Goal: Task Accomplishment & Management: Complete application form

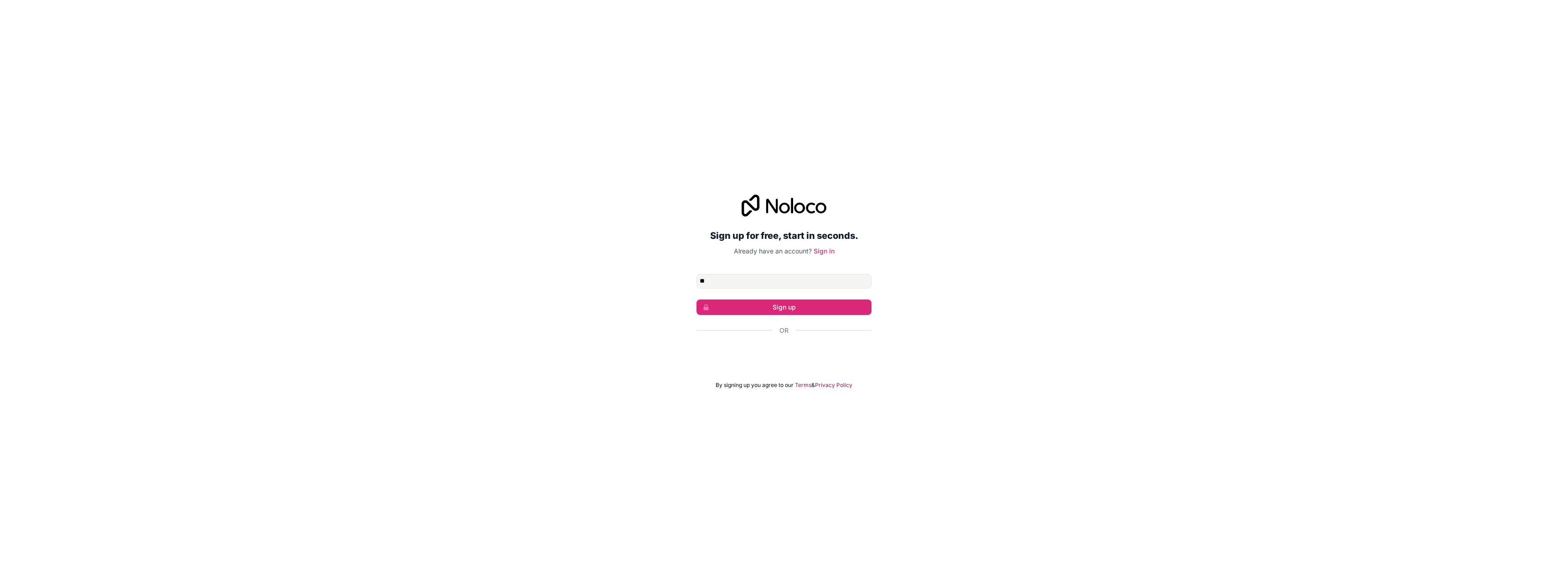
type input "**********"
click at [808, 307] on button "Sign up" at bounding box center [784, 307] width 175 height 15
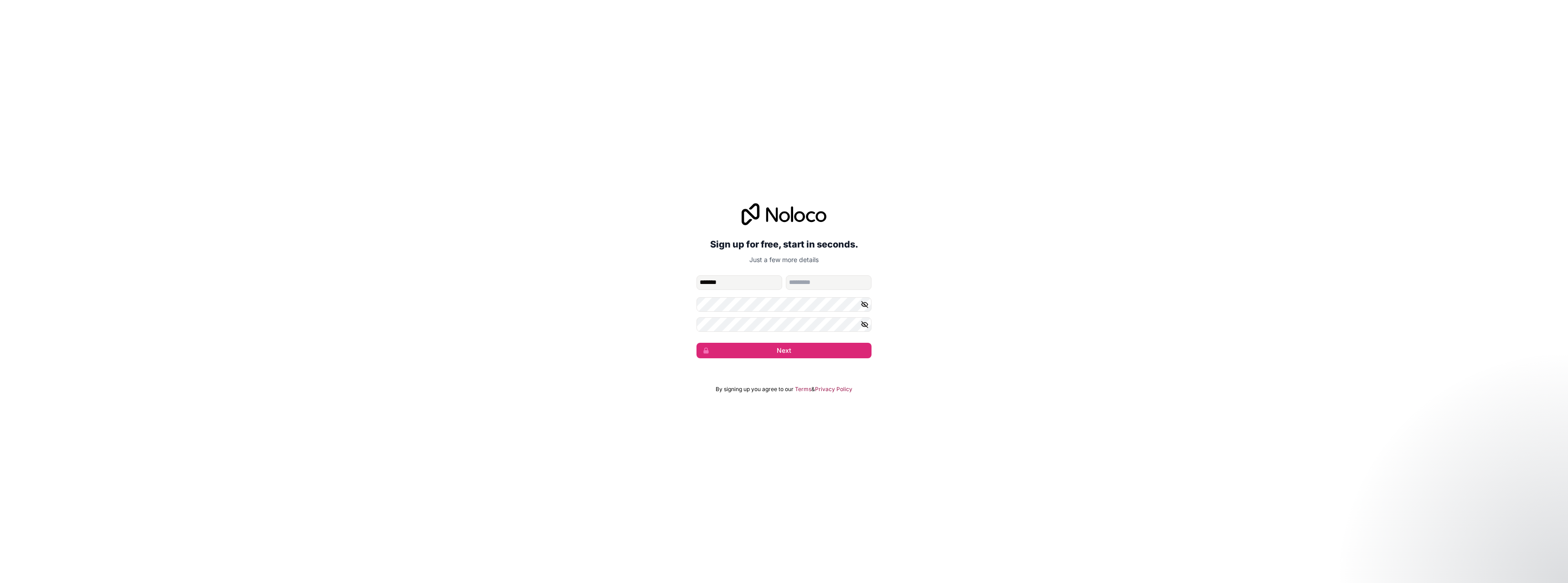
type input "*******"
type input "******"
click at [824, 353] on button "Next" at bounding box center [784, 350] width 175 height 15
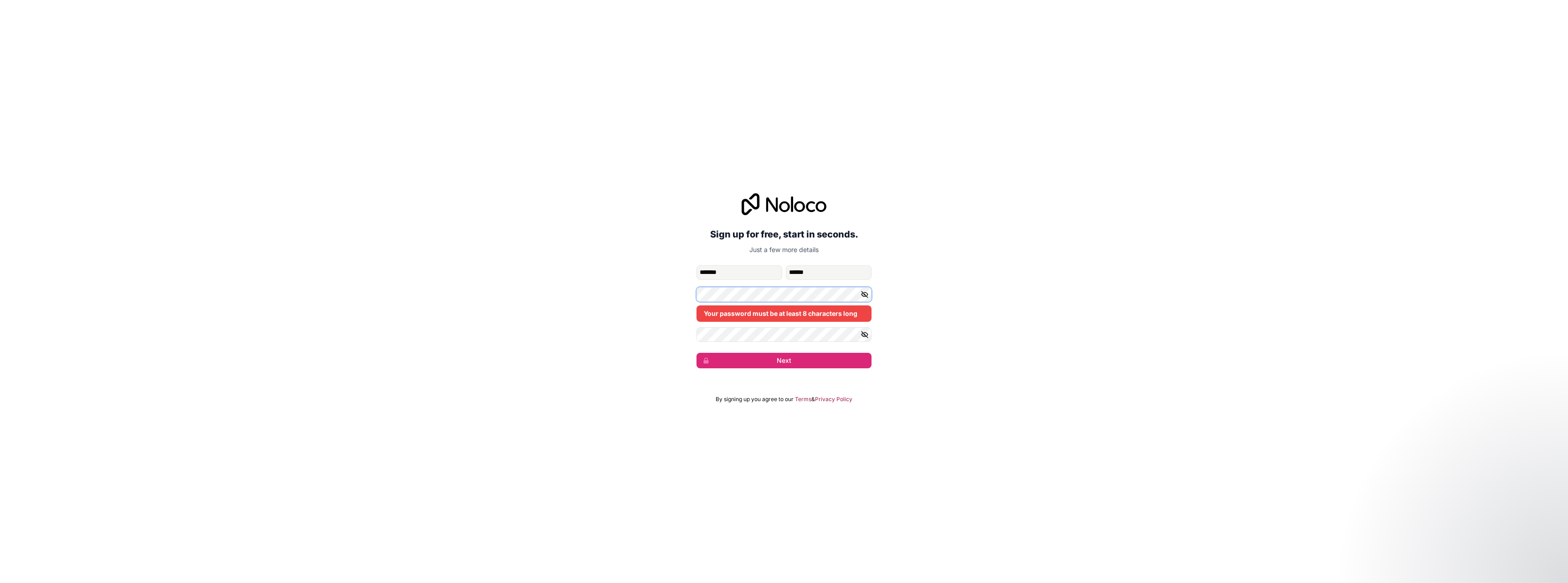
click at [635, 297] on div "**********" at bounding box center [784, 281] width 1568 height 200
click at [696, 353] on button "Next" at bounding box center [784, 360] width 175 height 15
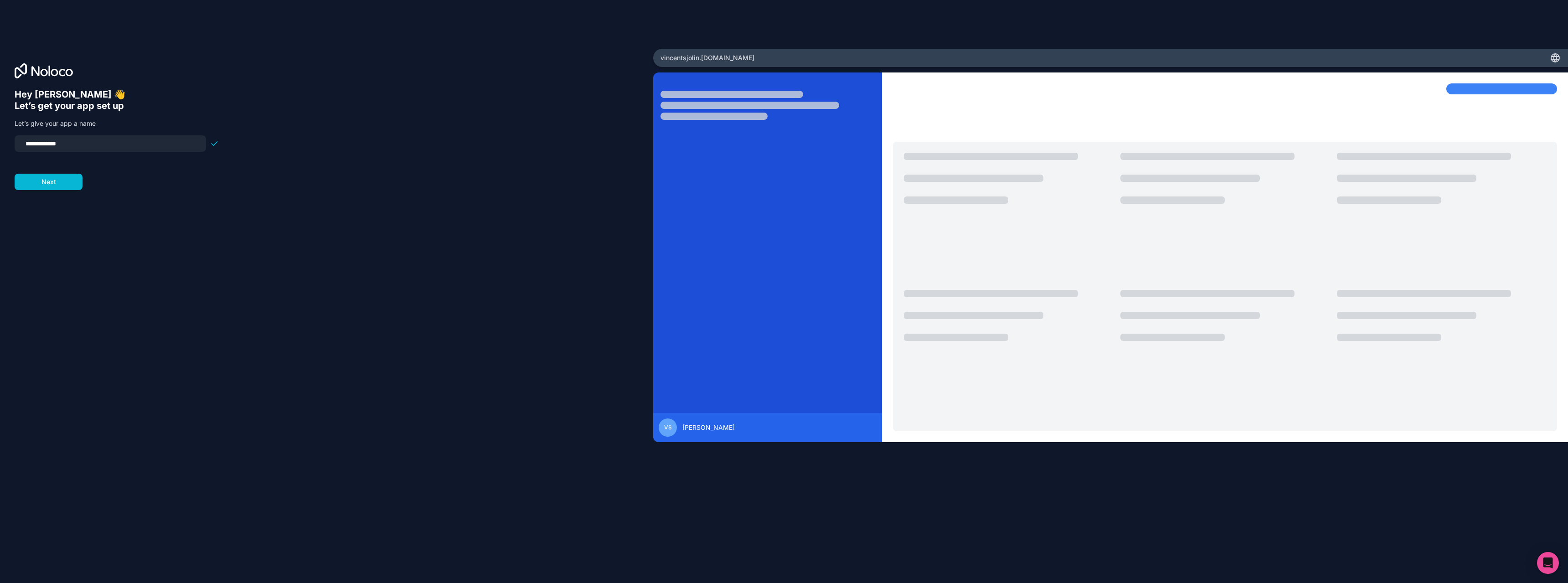
drag, startPoint x: 102, startPoint y: 145, endPoint x: 0, endPoint y: 138, distance: 102.2
click at [0, 138] on div "**********" at bounding box center [326, 292] width 653 height 486
type input "******"
click at [44, 184] on button "Next" at bounding box center [49, 181] width 68 height 16
click at [71, 137] on span "__________" at bounding box center [73, 138] width 37 height 11
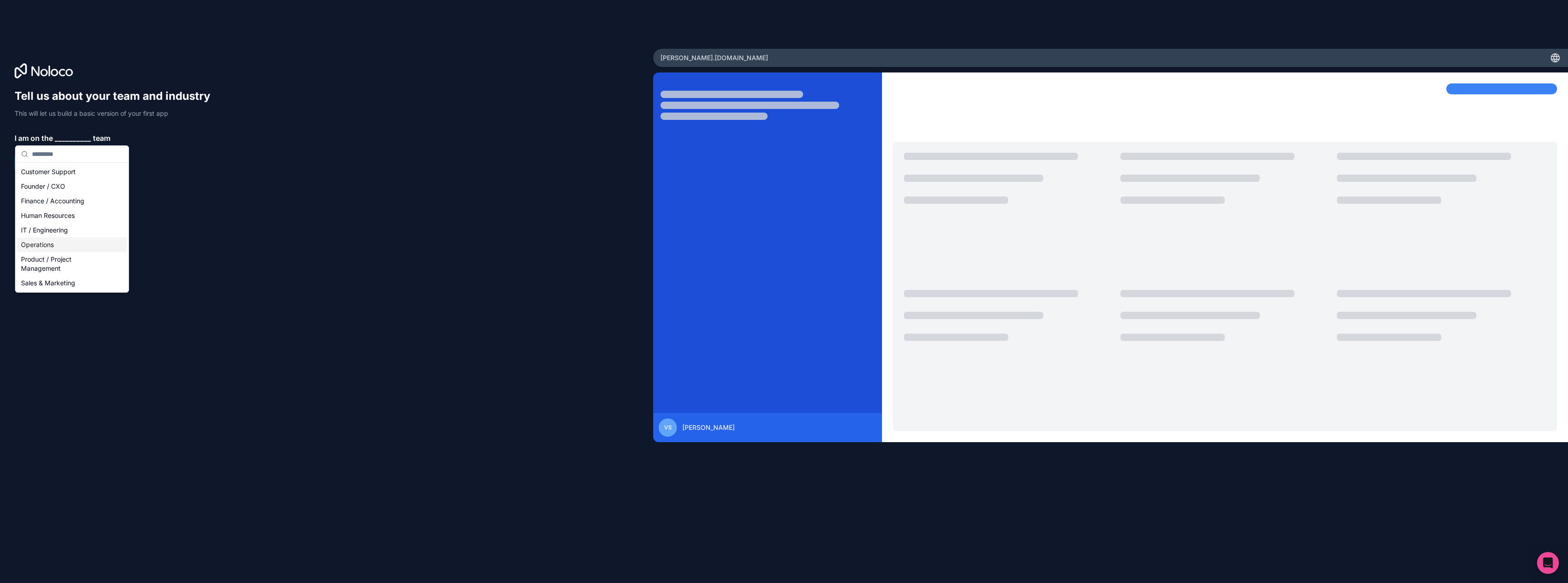
click at [50, 239] on div "Operations" at bounding box center [72, 245] width 110 height 15
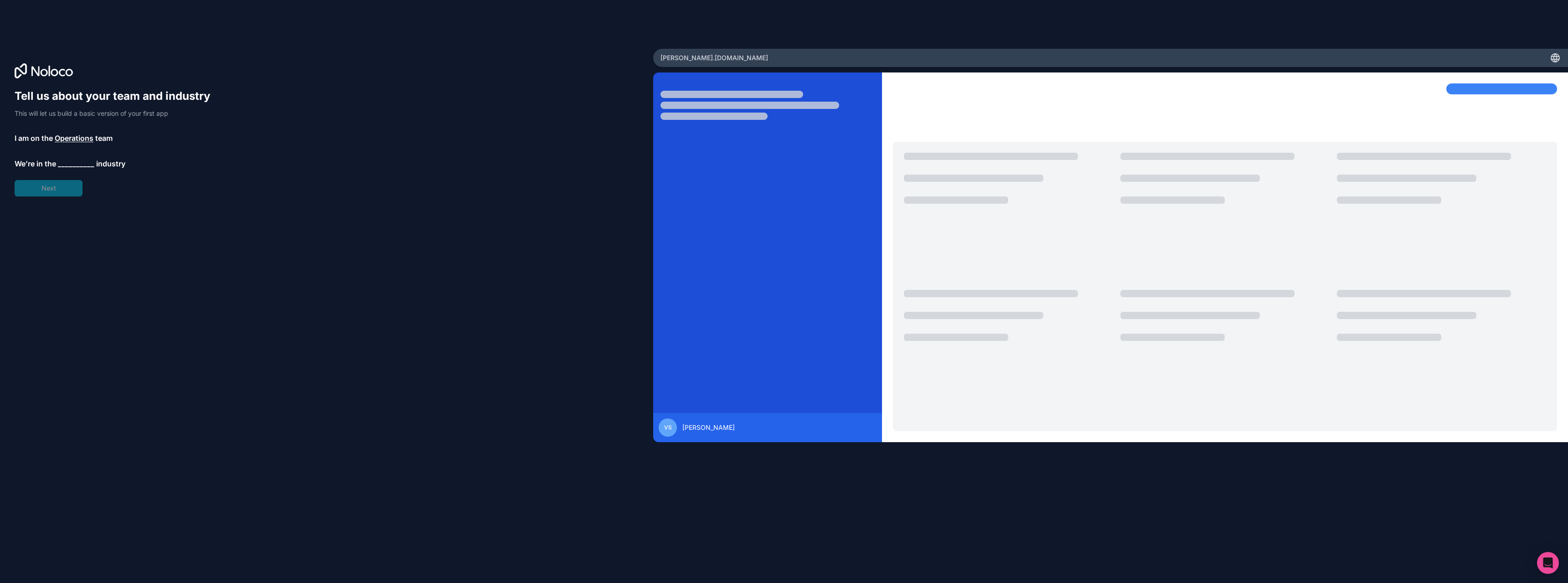
click at [68, 161] on span "__________" at bounding box center [76, 164] width 37 height 11
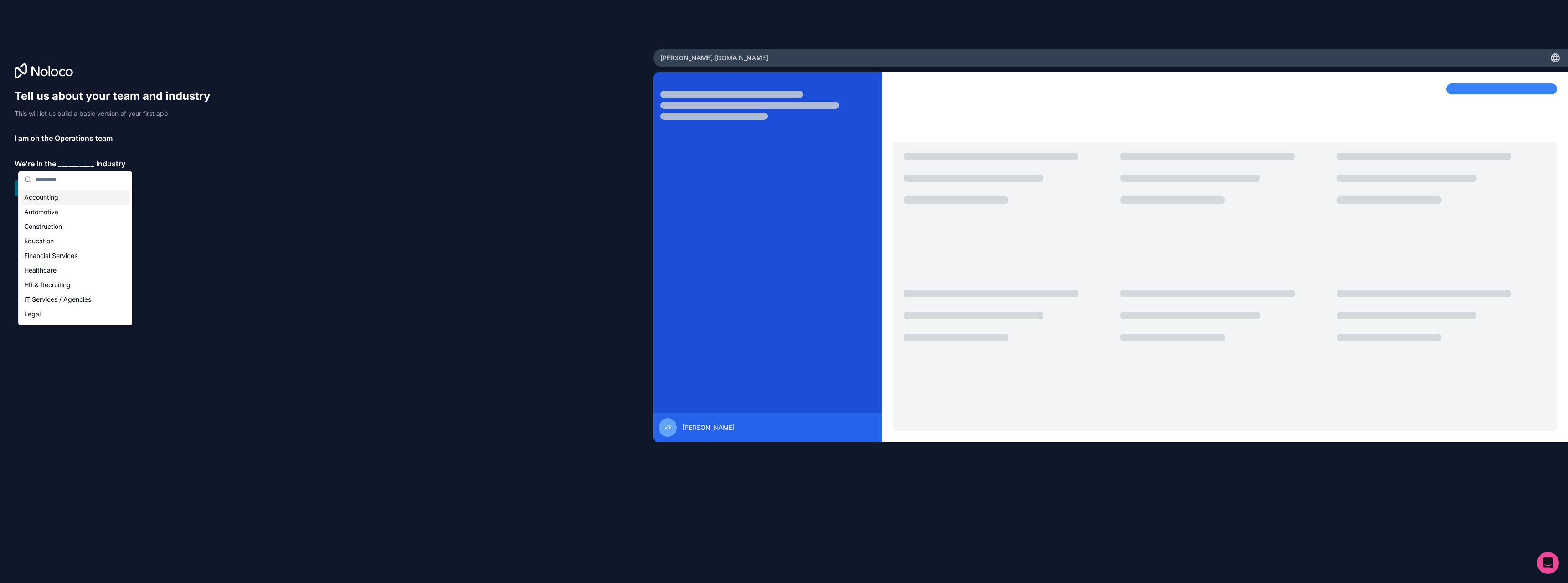
click at [74, 142] on span "Operations" at bounding box center [74, 138] width 39 height 11
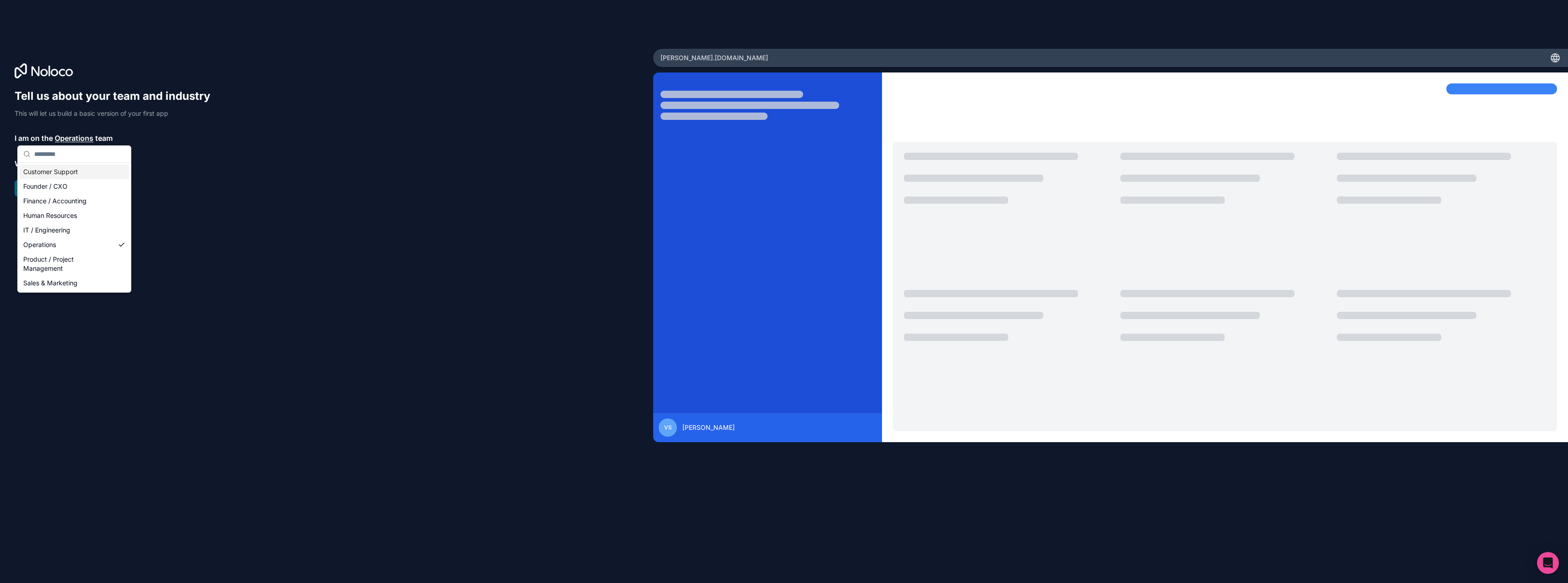
click at [173, 133] on p "I am on the Operations team" at bounding box center [116, 138] width 204 height 11
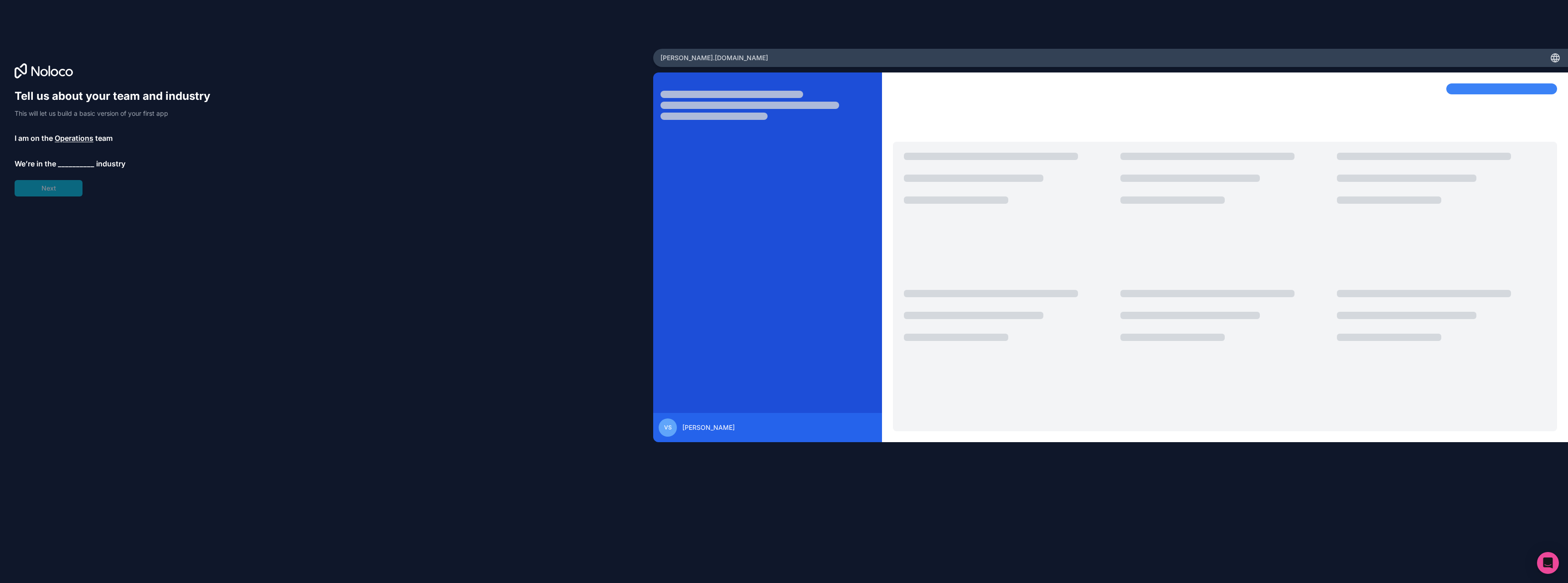
click at [65, 161] on span "__________" at bounding box center [76, 164] width 37 height 11
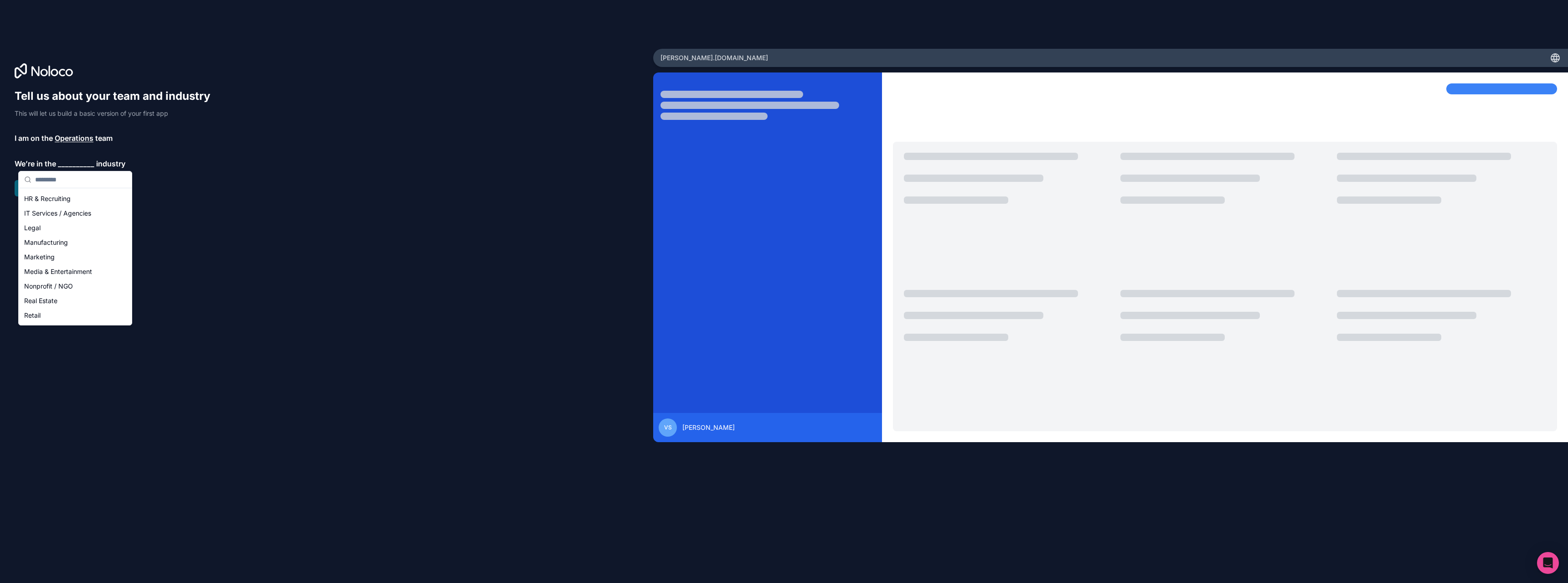
scroll to position [91, 0]
click at [42, 250] on div "Marketing" at bounding box center [75, 252] width 110 height 15
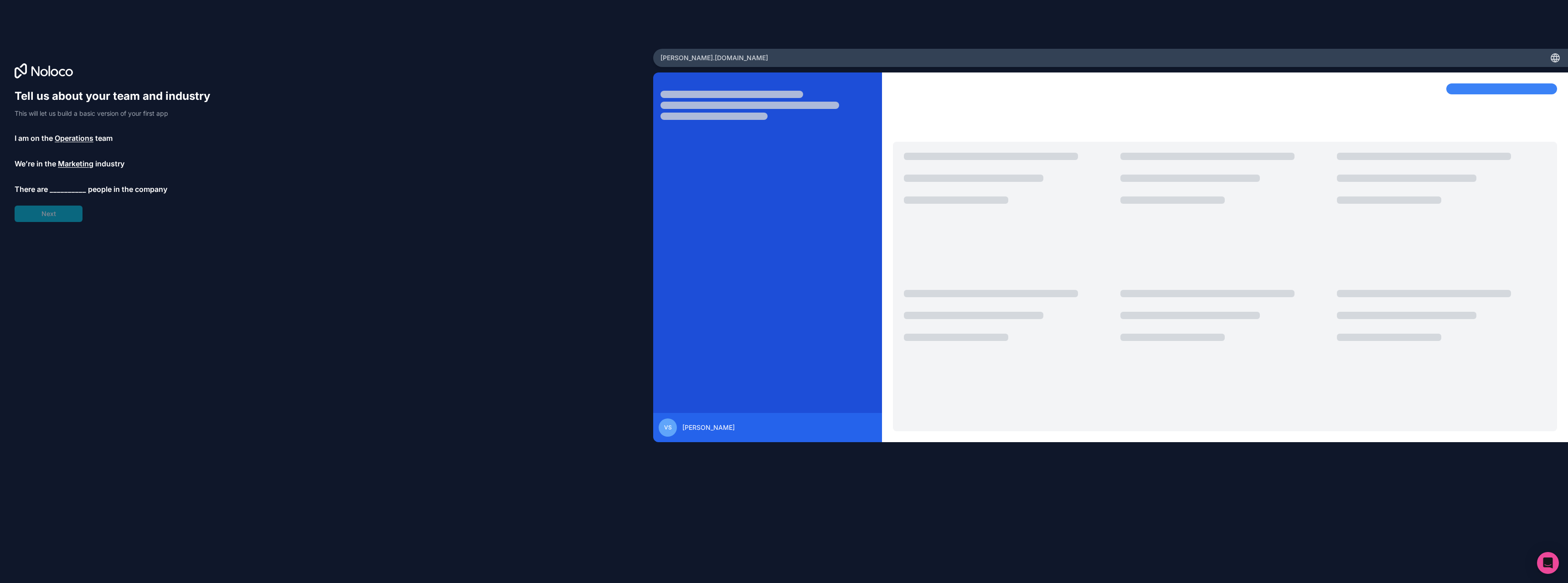
click at [71, 135] on span "Operations" at bounding box center [74, 138] width 39 height 11
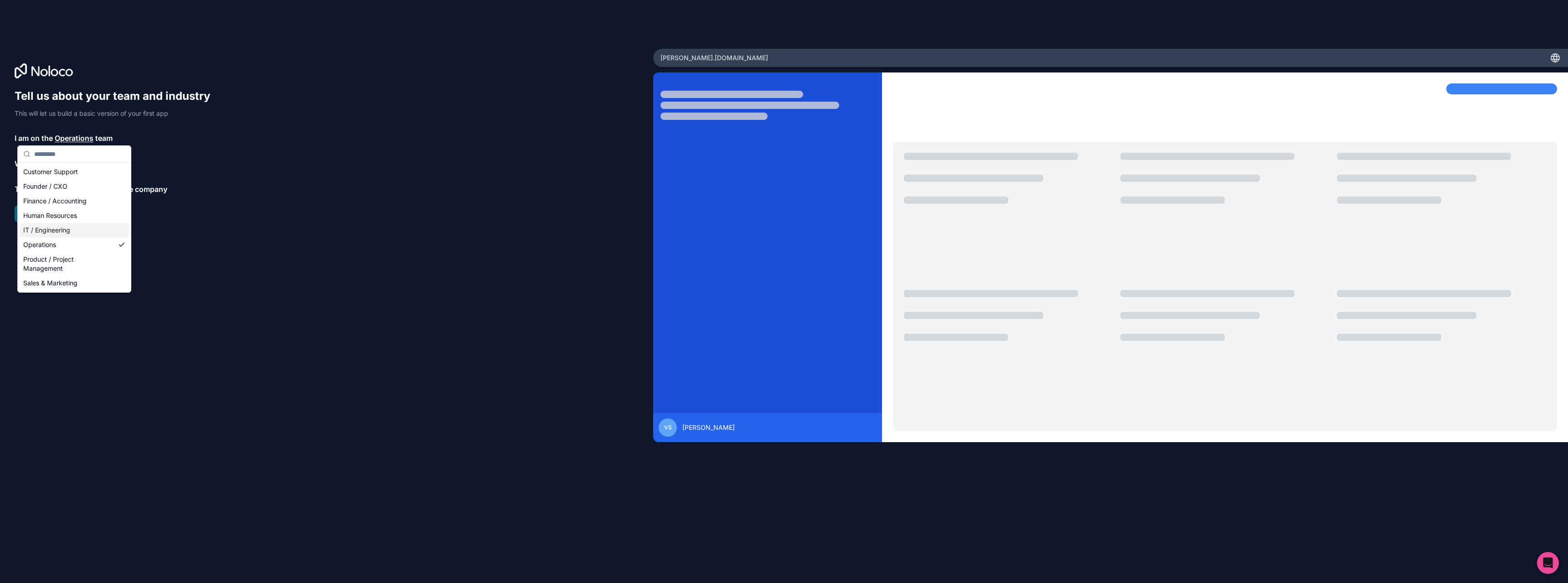
click at [50, 231] on div "IT / Engineering" at bounding box center [74, 230] width 110 height 15
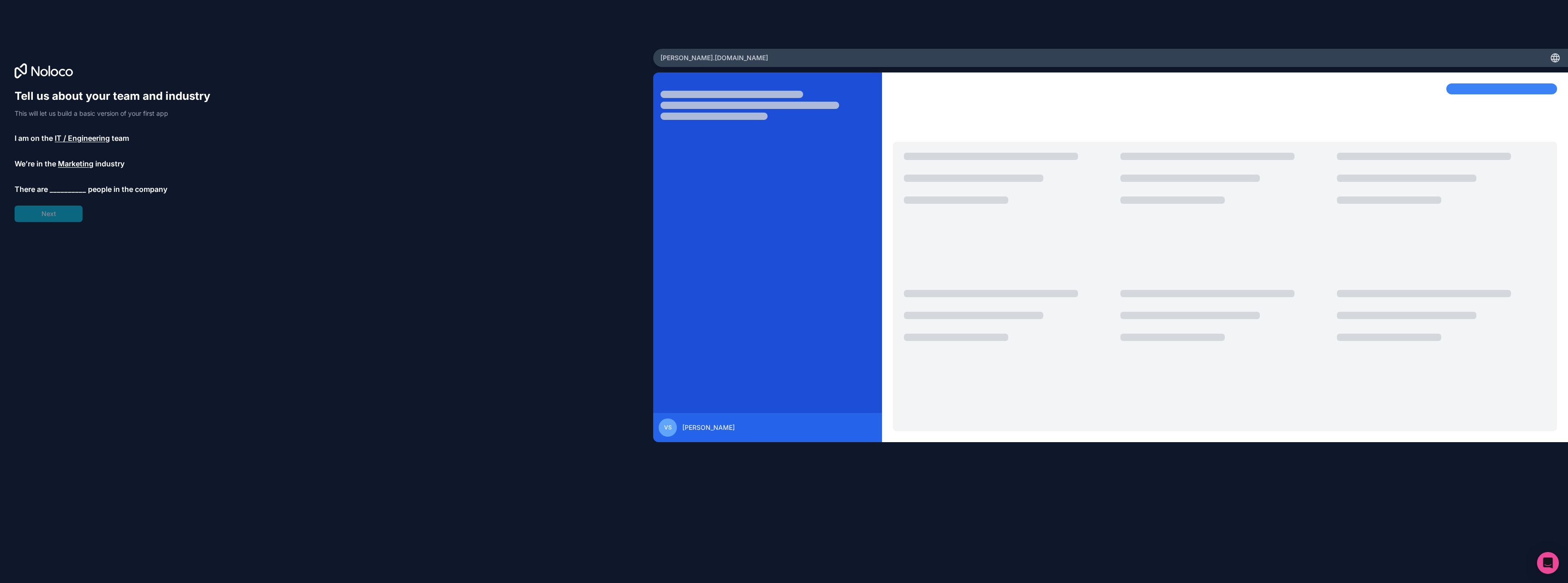
click at [75, 186] on span "__________" at bounding box center [68, 189] width 37 height 11
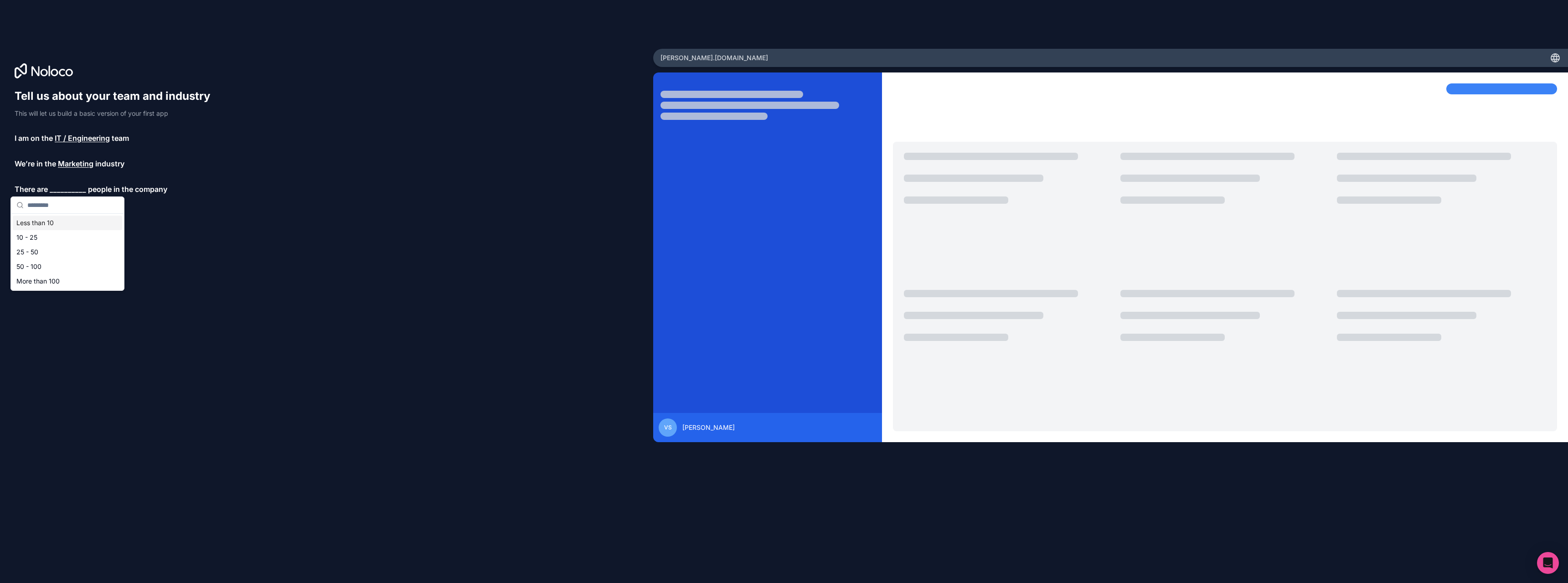
click at [54, 222] on div "Less than 10" at bounding box center [68, 223] width 110 height 15
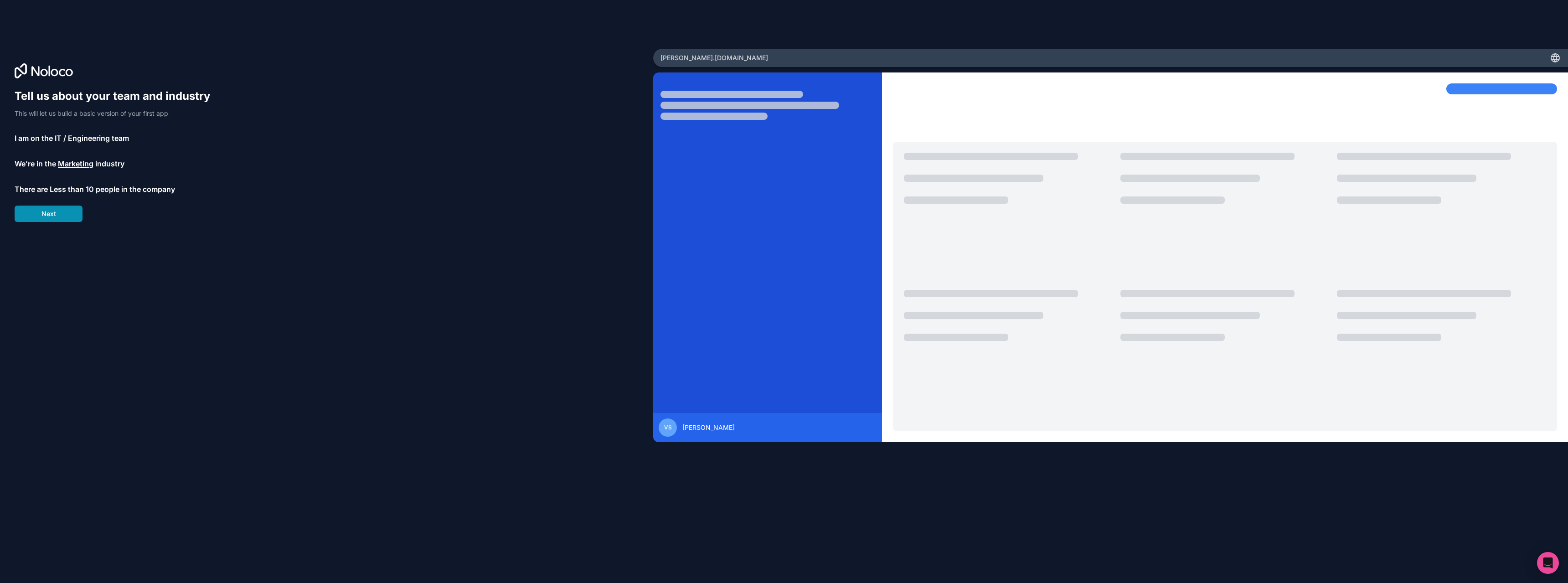
click at [63, 212] on button "Next" at bounding box center [49, 214] width 68 height 16
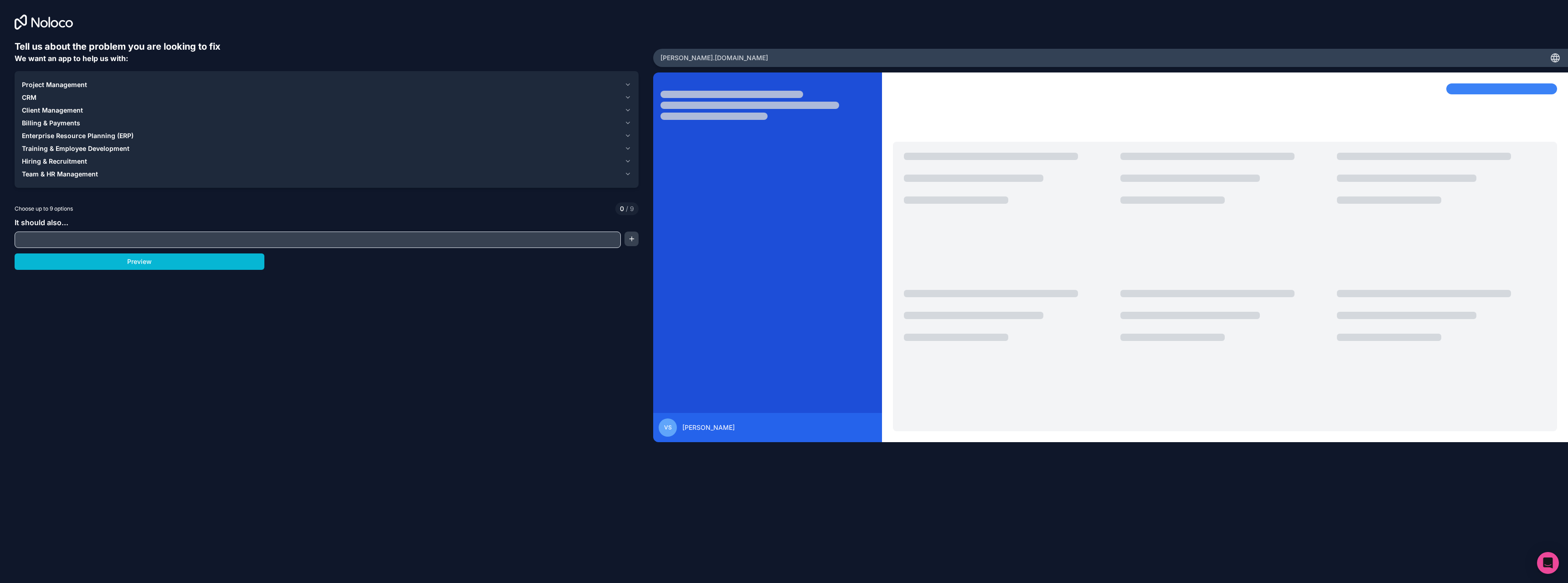
click at [467, 100] on div "CRM" at bounding box center [321, 97] width 599 height 9
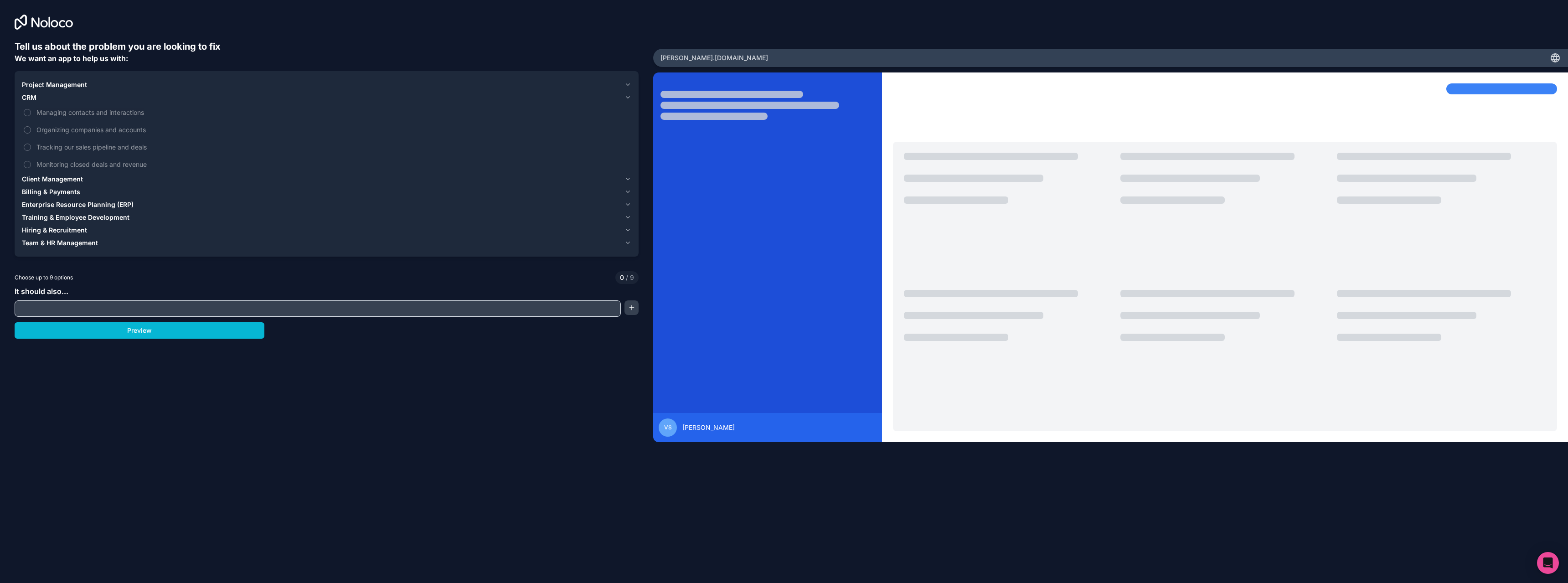
click at [467, 100] on div "CRM" at bounding box center [321, 97] width 599 height 9
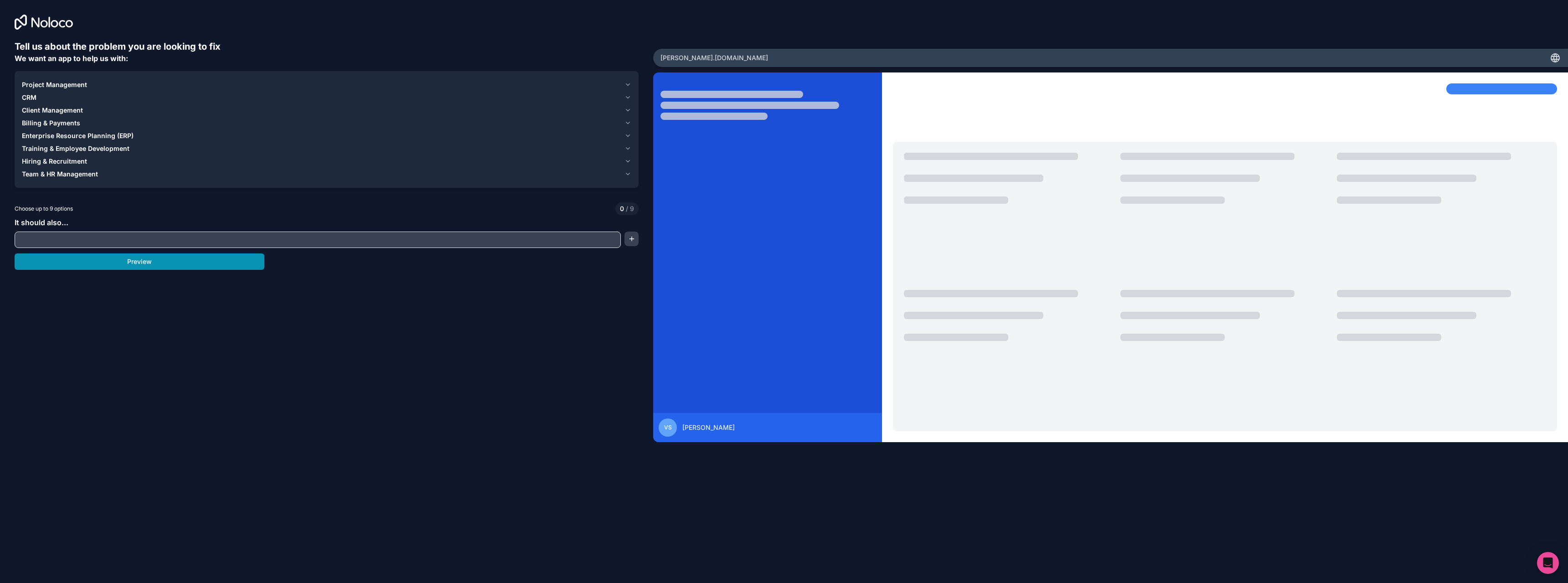
click at [229, 264] on button "Preview" at bounding box center [139, 261] width 250 height 16
click at [55, 82] on span "Project Management" at bounding box center [54, 85] width 65 height 9
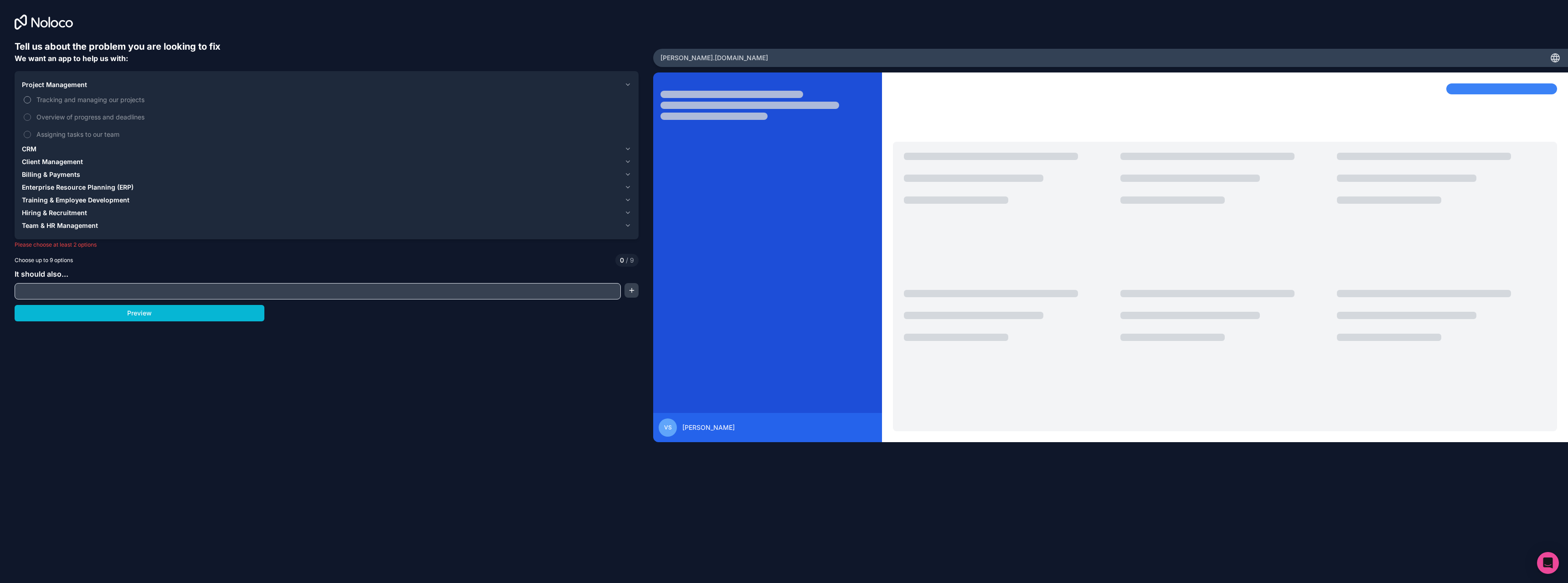
click at [81, 100] on span "Tracking and managing our projects" at bounding box center [333, 100] width 593 height 10
click at [31, 100] on button "Tracking and managing our projects" at bounding box center [27, 100] width 7 height 7
click at [66, 85] on span "Project Management" at bounding box center [54, 85] width 65 height 9
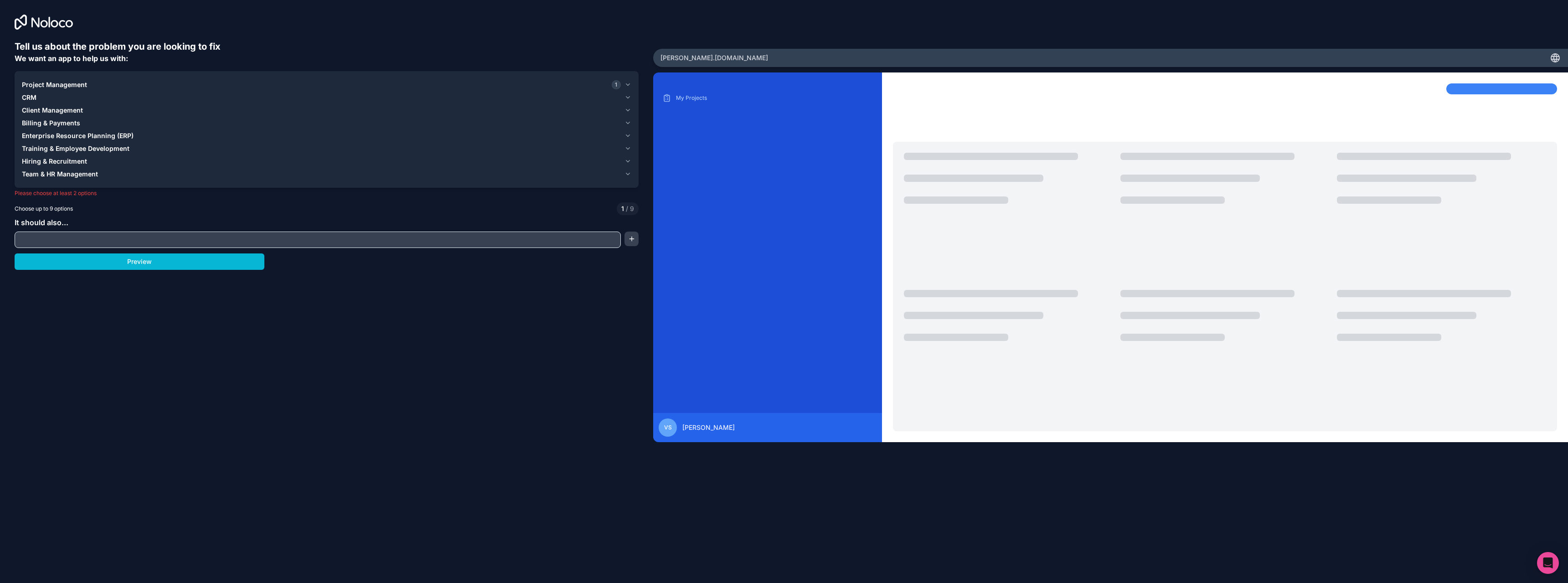
click at [57, 103] on button "CRM" at bounding box center [326, 97] width 609 height 13
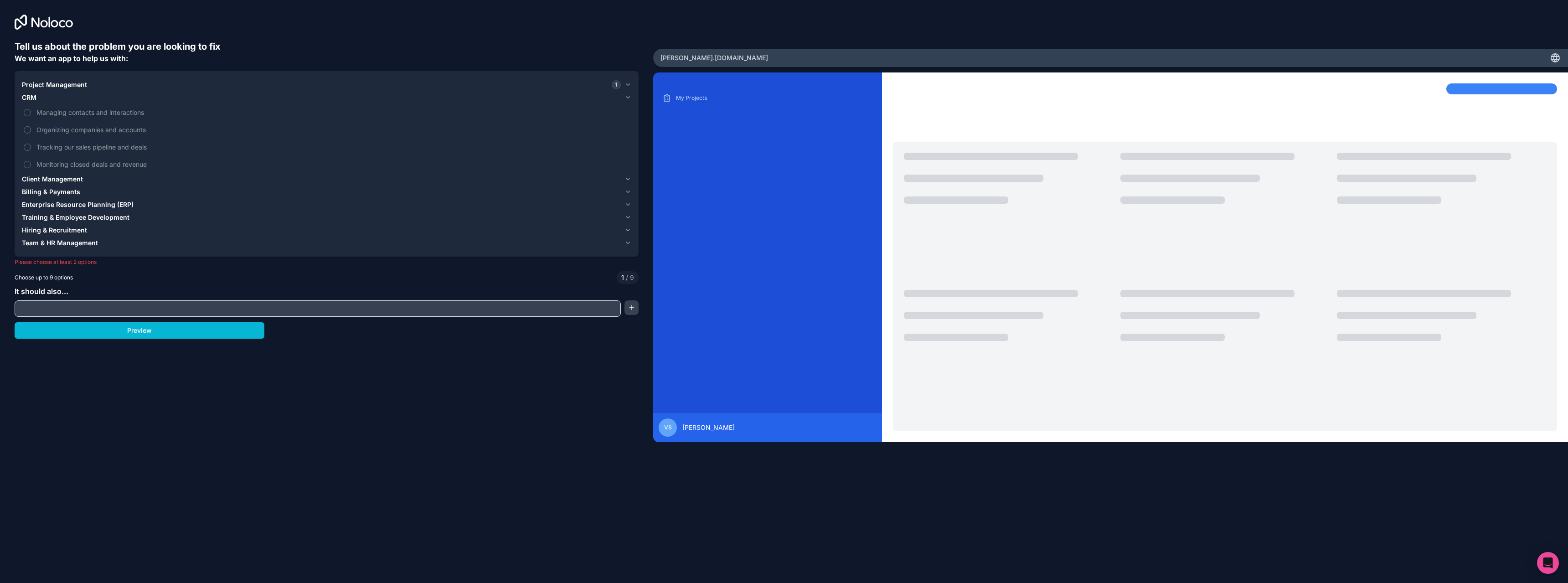
click at [52, 99] on div "CRM" at bounding box center [321, 97] width 599 height 9
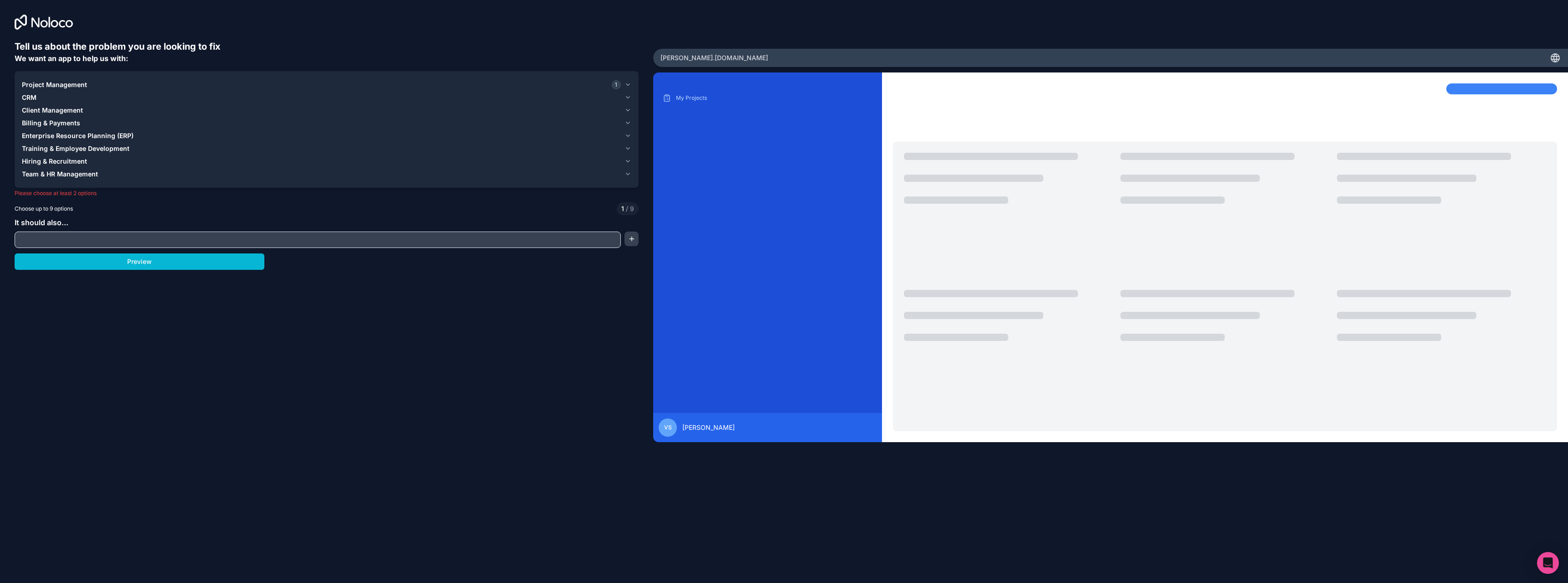
click at [50, 109] on span "Client Management" at bounding box center [52, 110] width 61 height 9
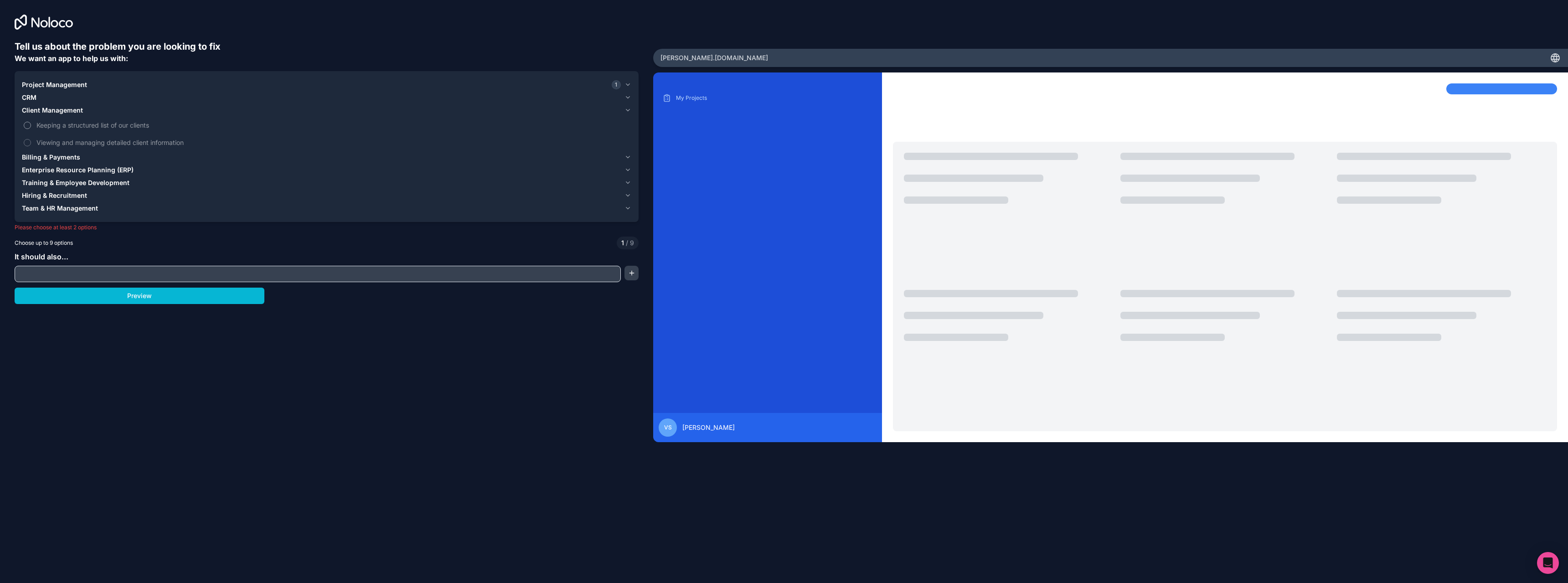
click at [71, 124] on span "Keeping a structured list of our clients" at bounding box center [333, 125] width 593 height 10
click at [31, 124] on button "Keeping a structured list of our clients" at bounding box center [27, 125] width 7 height 7
click at [85, 144] on span "Viewing and managing detailed client information" at bounding box center [333, 142] width 593 height 10
click at [31, 144] on button "Viewing and managing detailed client information" at bounding box center [27, 142] width 7 height 7
click at [66, 109] on span "Client Management" at bounding box center [52, 110] width 61 height 9
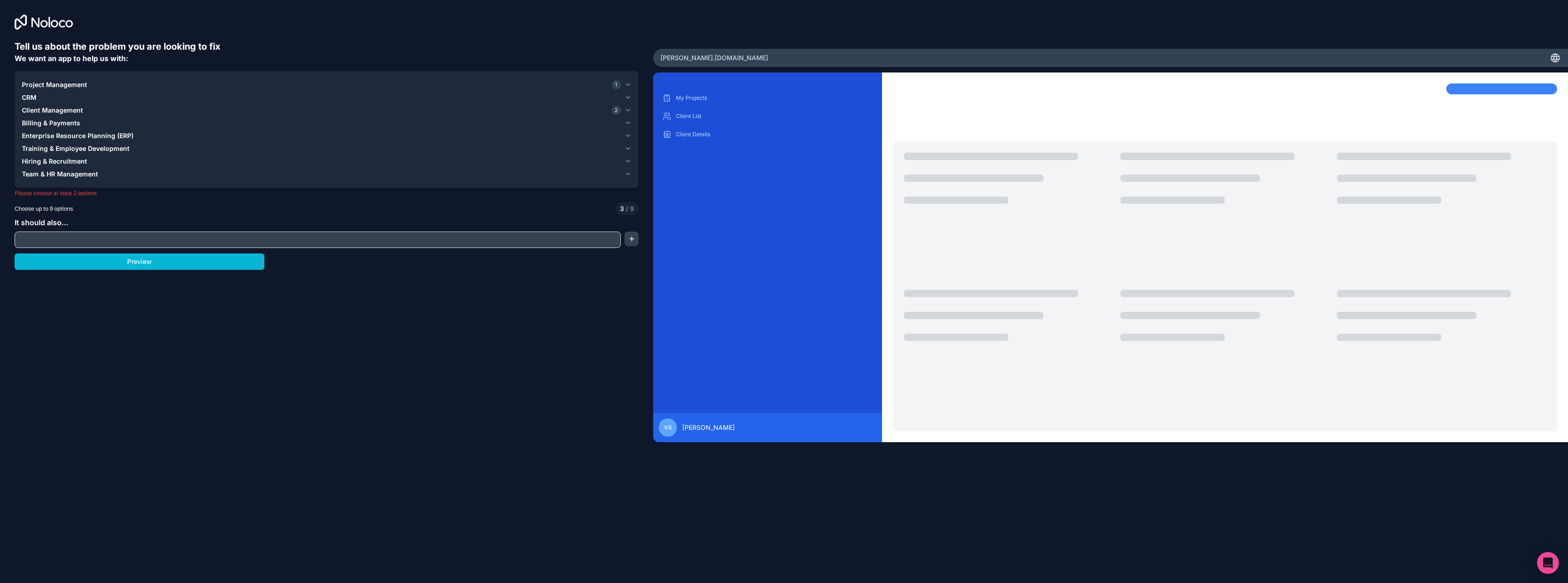
click at [72, 124] on span "Billing & Payments" at bounding box center [51, 123] width 58 height 9
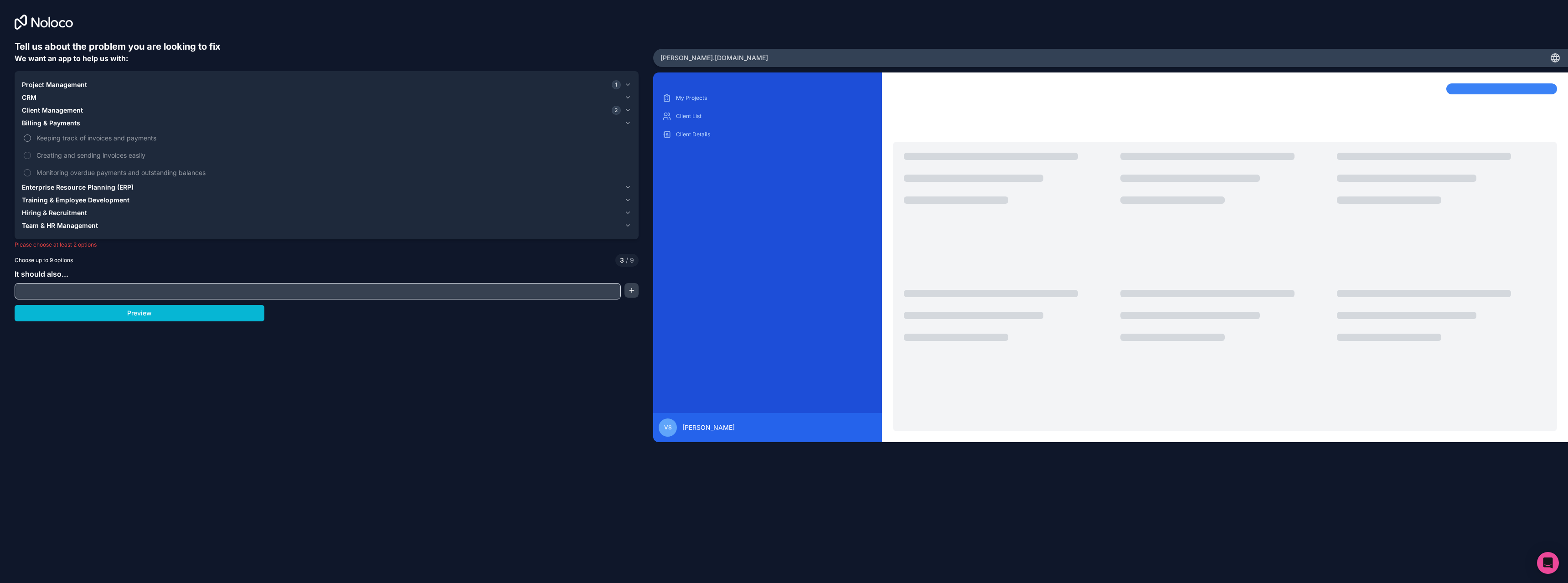
click at [79, 137] on span "Keeping track of invoices and payments" at bounding box center [333, 138] width 593 height 10
click at [31, 137] on button "Keeping track of invoices and payments" at bounding box center [27, 138] width 7 height 7
click at [88, 150] on span "Creating and sending invoices easily" at bounding box center [333, 155] width 593 height 10
click at [31, 152] on button "Creating and sending invoices easily" at bounding box center [27, 155] width 7 height 7
click at [92, 170] on span "Monitoring overdue payments and outstanding balances" at bounding box center [333, 173] width 593 height 10
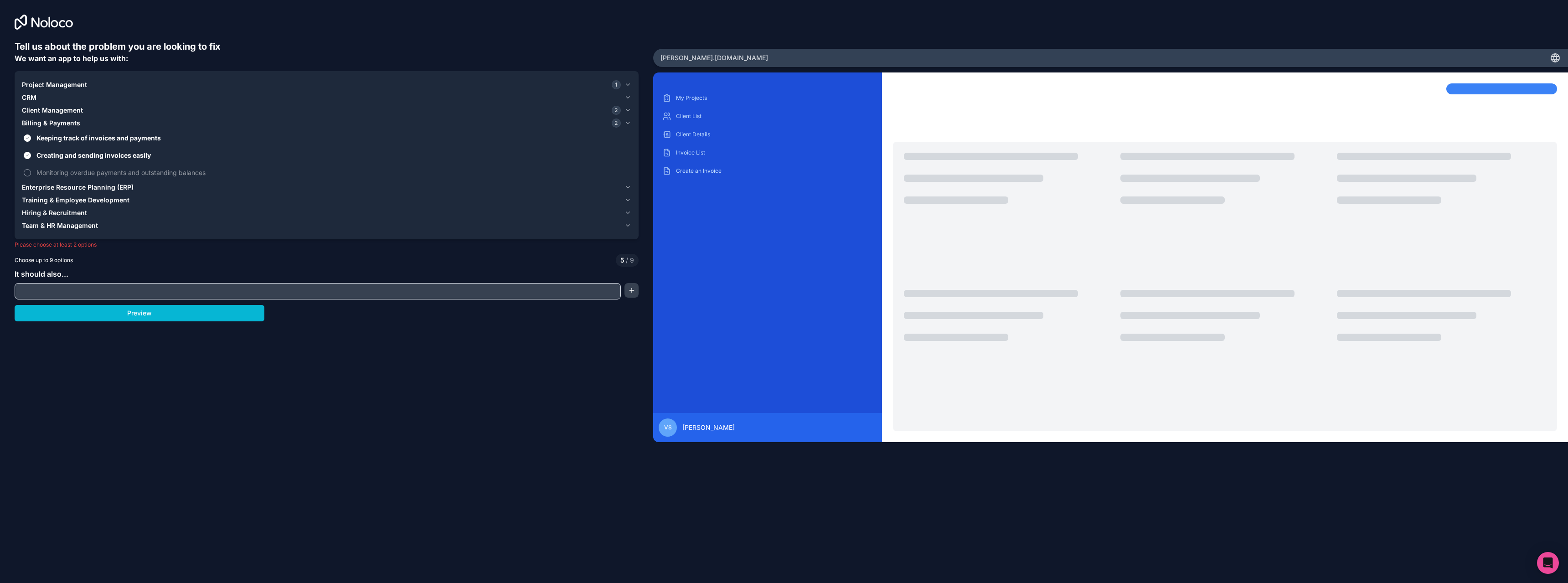
click at [31, 170] on button "Monitoring overdue payments and outstanding balances" at bounding box center [27, 173] width 7 height 7
click at [65, 124] on span "Billing & Payments" at bounding box center [51, 123] width 58 height 9
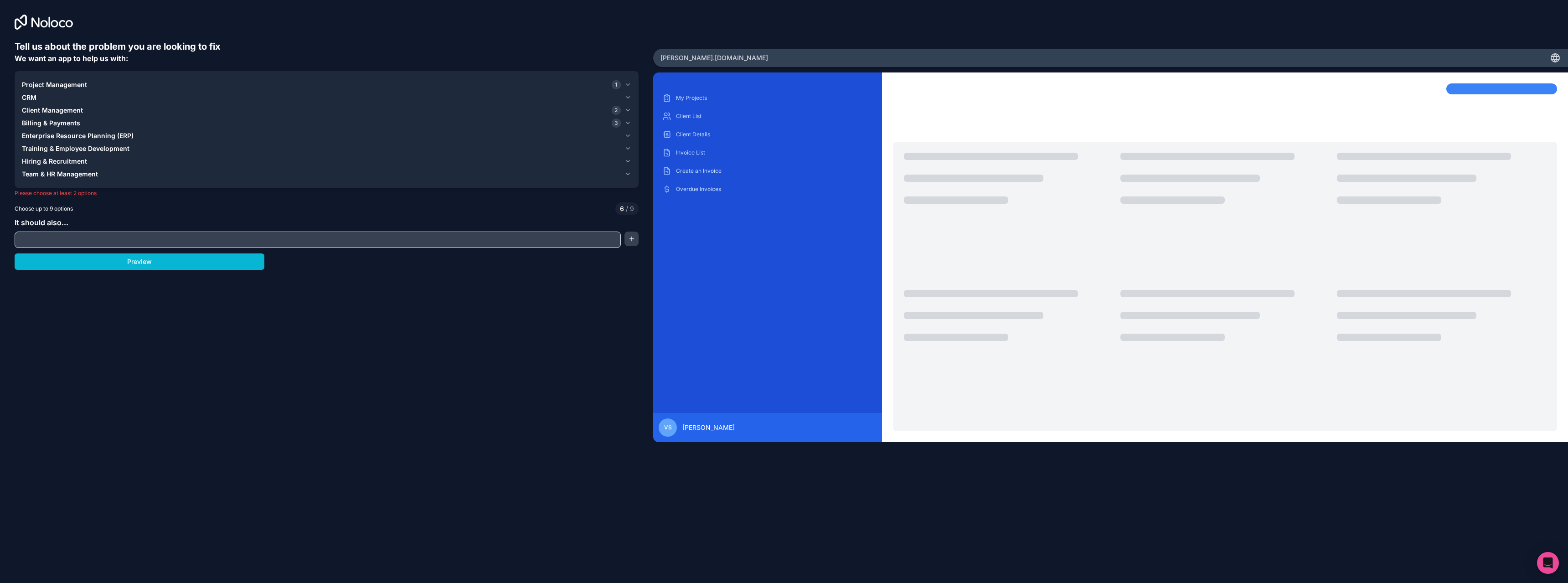
click at [99, 235] on input "text" at bounding box center [318, 239] width 601 height 13
click at [191, 259] on button "Preview" at bounding box center [139, 261] width 250 height 16
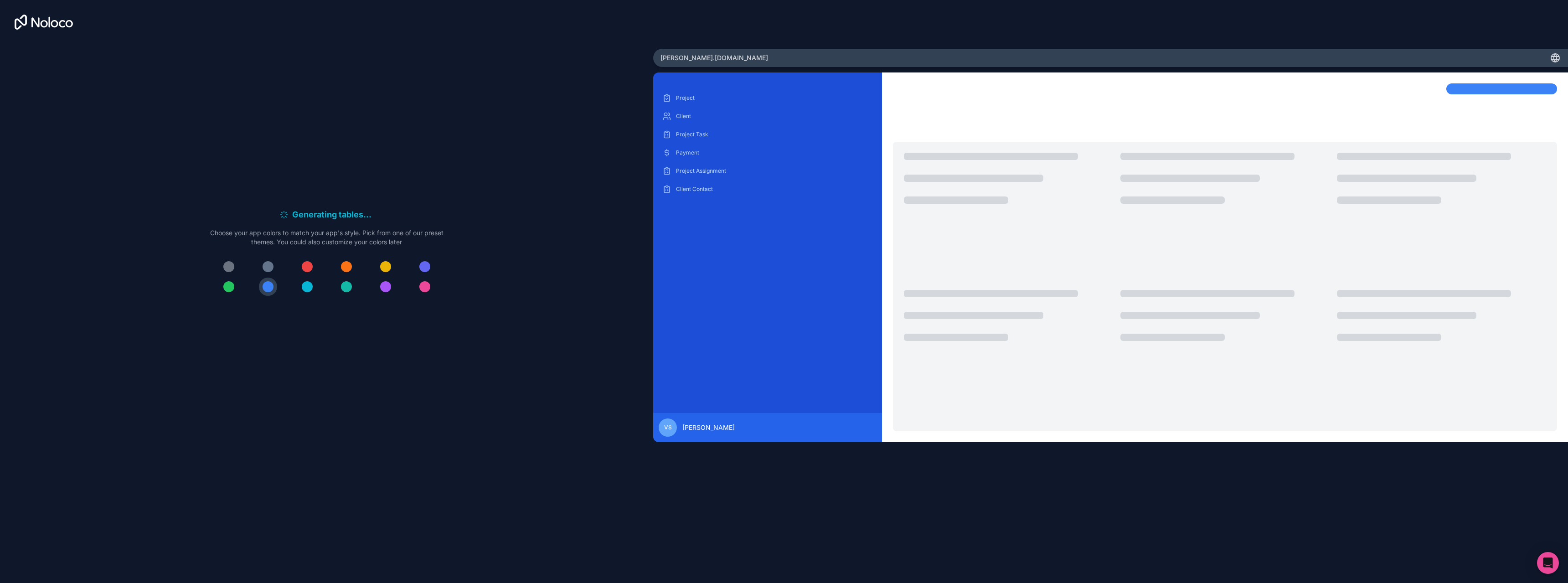
click at [231, 286] on div at bounding box center [229, 287] width 11 height 11
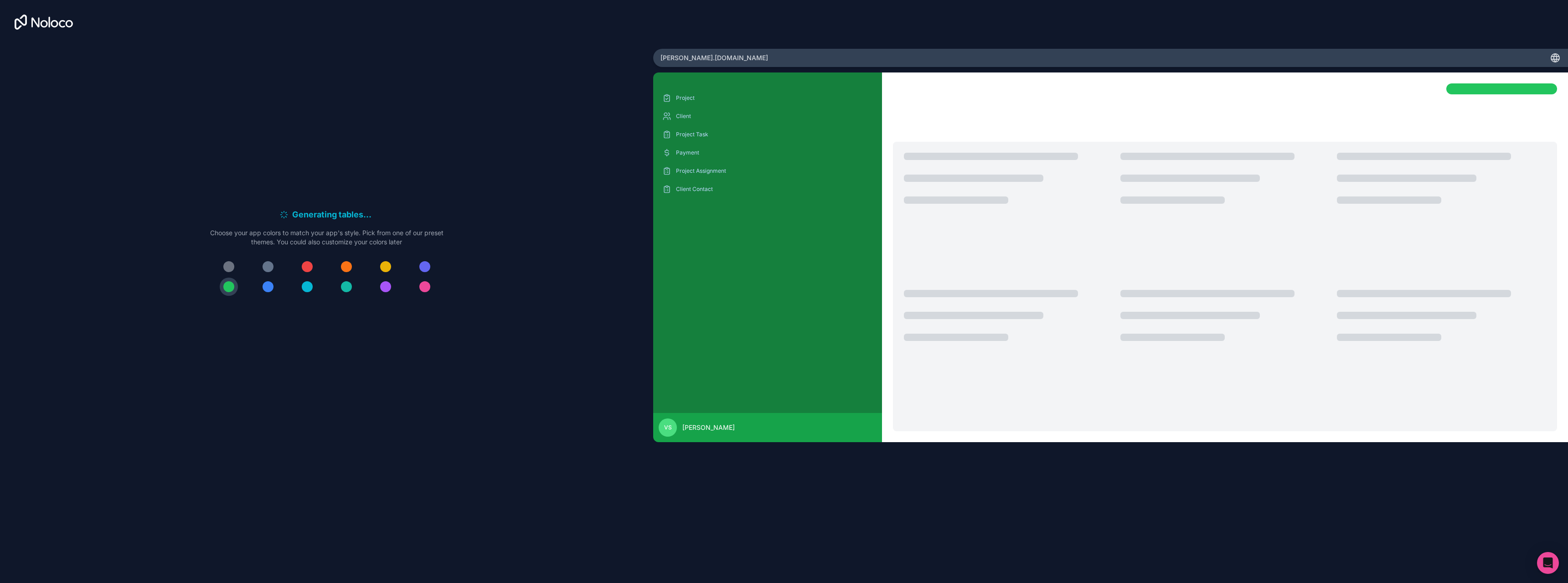
click at [427, 265] on div at bounding box center [425, 267] width 11 height 11
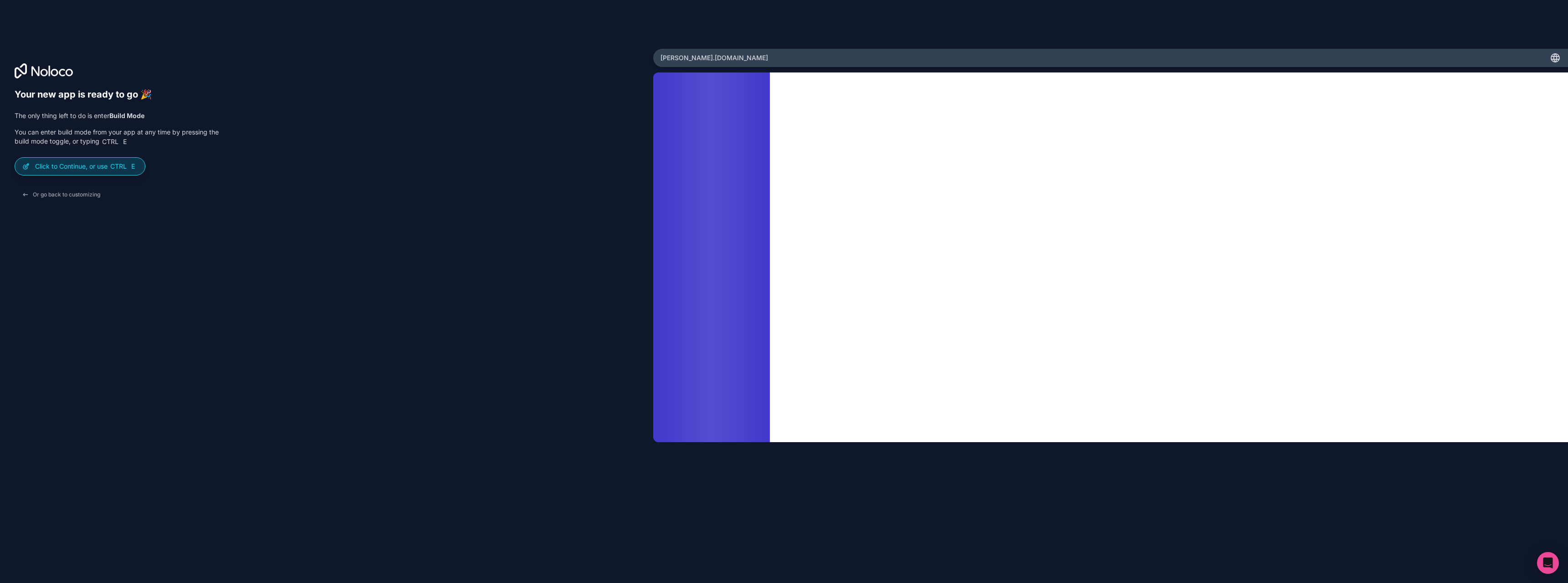
click at [99, 159] on div "Click to Continue, or use Ctrl E" at bounding box center [80, 166] width 130 height 17
